Goal: Task Accomplishment & Management: Manage account settings

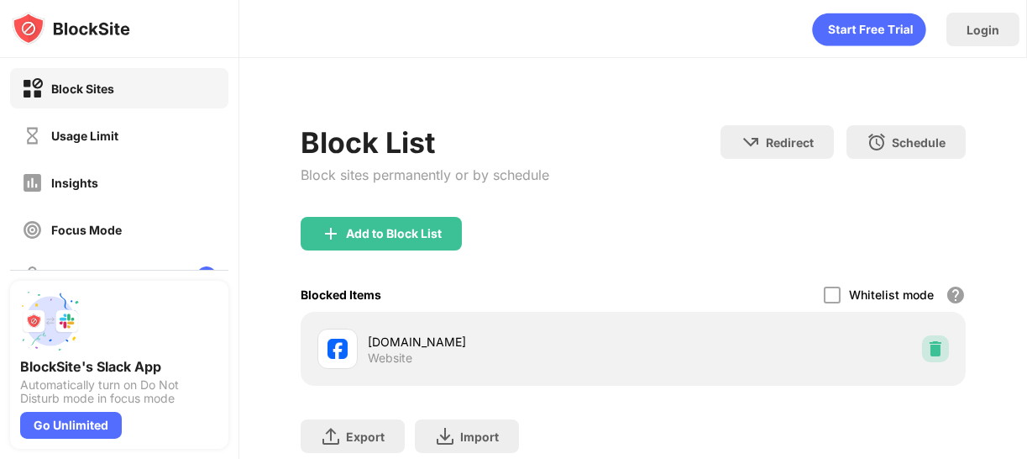
click at [927, 344] on img at bounding box center [935, 348] width 17 height 17
